Goal: Transaction & Acquisition: Book appointment/travel/reservation

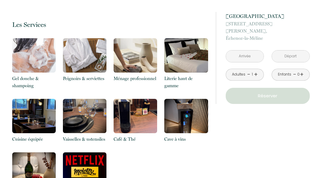
scroll to position [550, 0]
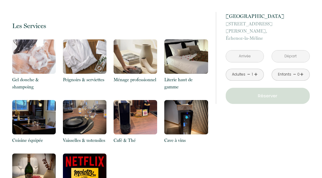
click at [257, 70] on link "+" at bounding box center [256, 74] width 4 height 9
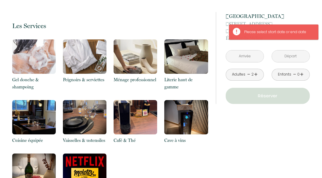
click at [240, 51] on input "text" at bounding box center [245, 56] width 38 height 12
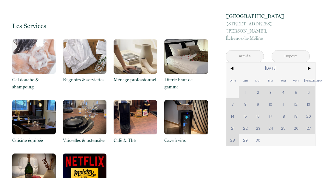
click at [310, 62] on span ">" at bounding box center [309, 68] width 13 height 12
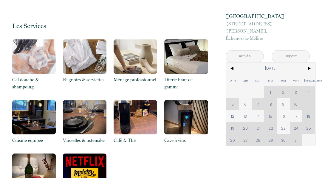
click at [308, 62] on span ">" at bounding box center [309, 68] width 13 height 12
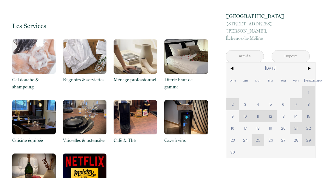
click at [308, 62] on span ">" at bounding box center [309, 68] width 13 height 12
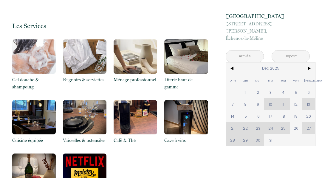
click at [309, 101] on div "Dim Lun Mar Mer Jeu Ven Sam 1 2 3 4 5 6 7 8 9 10 11 12 13 14 15 16 17 18 19 20 …" at bounding box center [271, 104] width 89 height 84
click at [308, 98] on div "Dim Lun Mar Mer Jeu Ven Sam 1 2 3 4 5 6 7 8 9 10 11 12 13 14 15 16 17 18 19 20 …" at bounding box center [271, 104] width 89 height 84
click at [304, 91] on span "6" at bounding box center [309, 92] width 13 height 12
type input "[PERSON_NAME] 06 Déc 2025"
type input "Dim 07 Déc 2025"
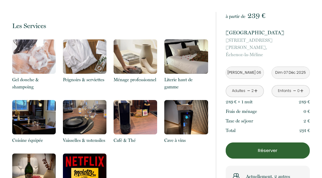
click at [295, 86] on link "-" at bounding box center [294, 90] width 3 height 9
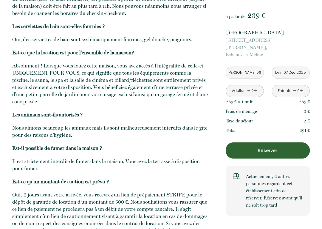
scroll to position [1056, 0]
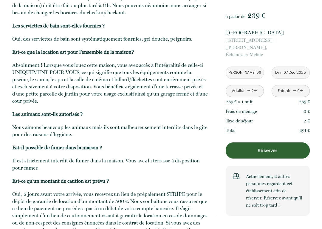
click at [263, 147] on p "Réserver" at bounding box center [268, 150] width 80 height 7
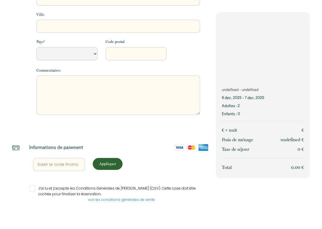
scroll to position [131, 0]
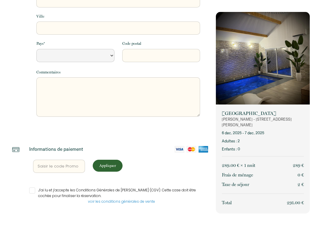
select select "Default select example"
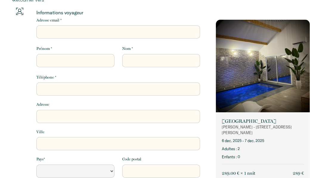
scroll to position [0, 0]
